Goal: Information Seeking & Learning: Learn about a topic

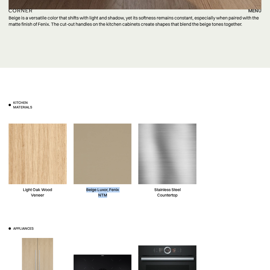
drag, startPoint x: 86, startPoint y: 189, endPoint x: 113, endPoint y: 194, distance: 27.1
click at [113, 194] on div "Beige Luxor, Fenix NTM" at bounding box center [102, 192] width 41 height 11
copy div "Beige Luxor, Fenix NTM"
click at [54, 160] on img at bounding box center [37, 154] width 61 height 61
click at [109, 163] on img at bounding box center [102, 154] width 61 height 61
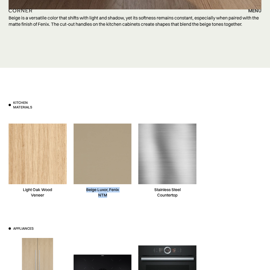
click at [163, 151] on img at bounding box center [167, 154] width 61 height 61
click at [177, 195] on div "Stainless Steel Countertop" at bounding box center [167, 192] width 41 height 11
drag, startPoint x: 171, startPoint y: 194, endPoint x: 153, endPoint y: 189, distance: 18.7
click at [153, 189] on div "Stainless Steel Countertop" at bounding box center [167, 192] width 41 height 11
copy div "Stainless Steel Countertop"
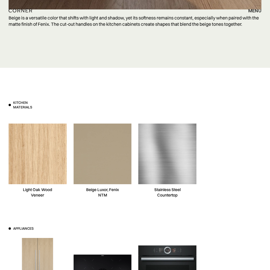
click at [236, 158] on div at bounding box center [232, 161] width 58 height 88
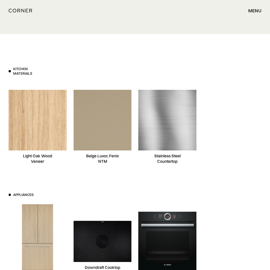
scroll to position [4235, 0]
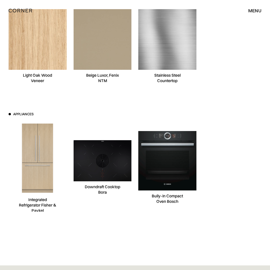
click at [165, 172] on img at bounding box center [167, 161] width 61 height 60
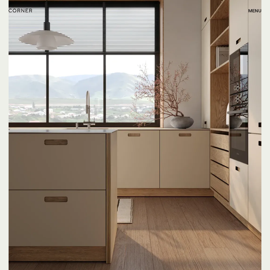
scroll to position [3816, 0]
